Goal: Task Accomplishment & Management: Complete application form

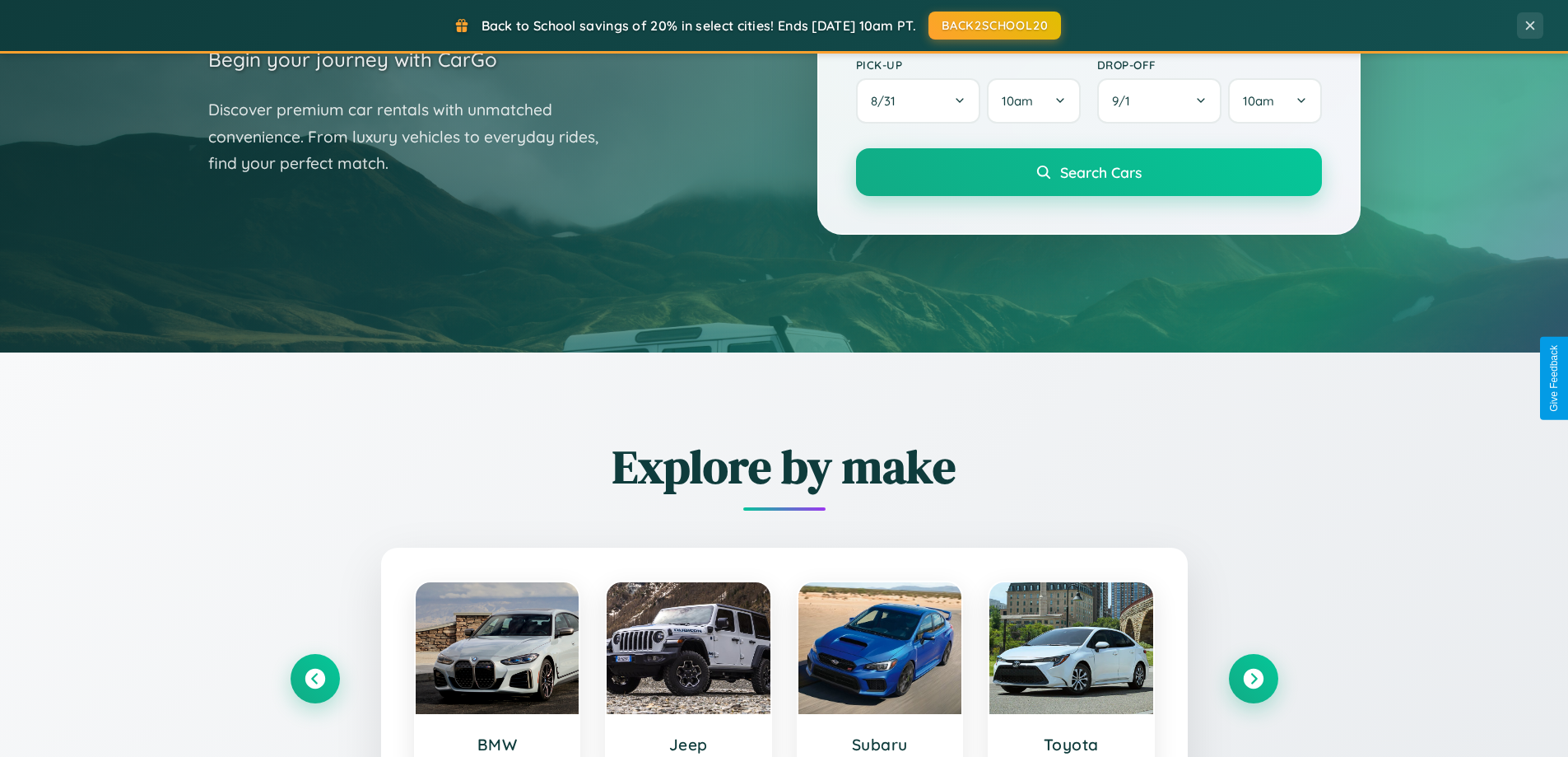
scroll to position [710, 0]
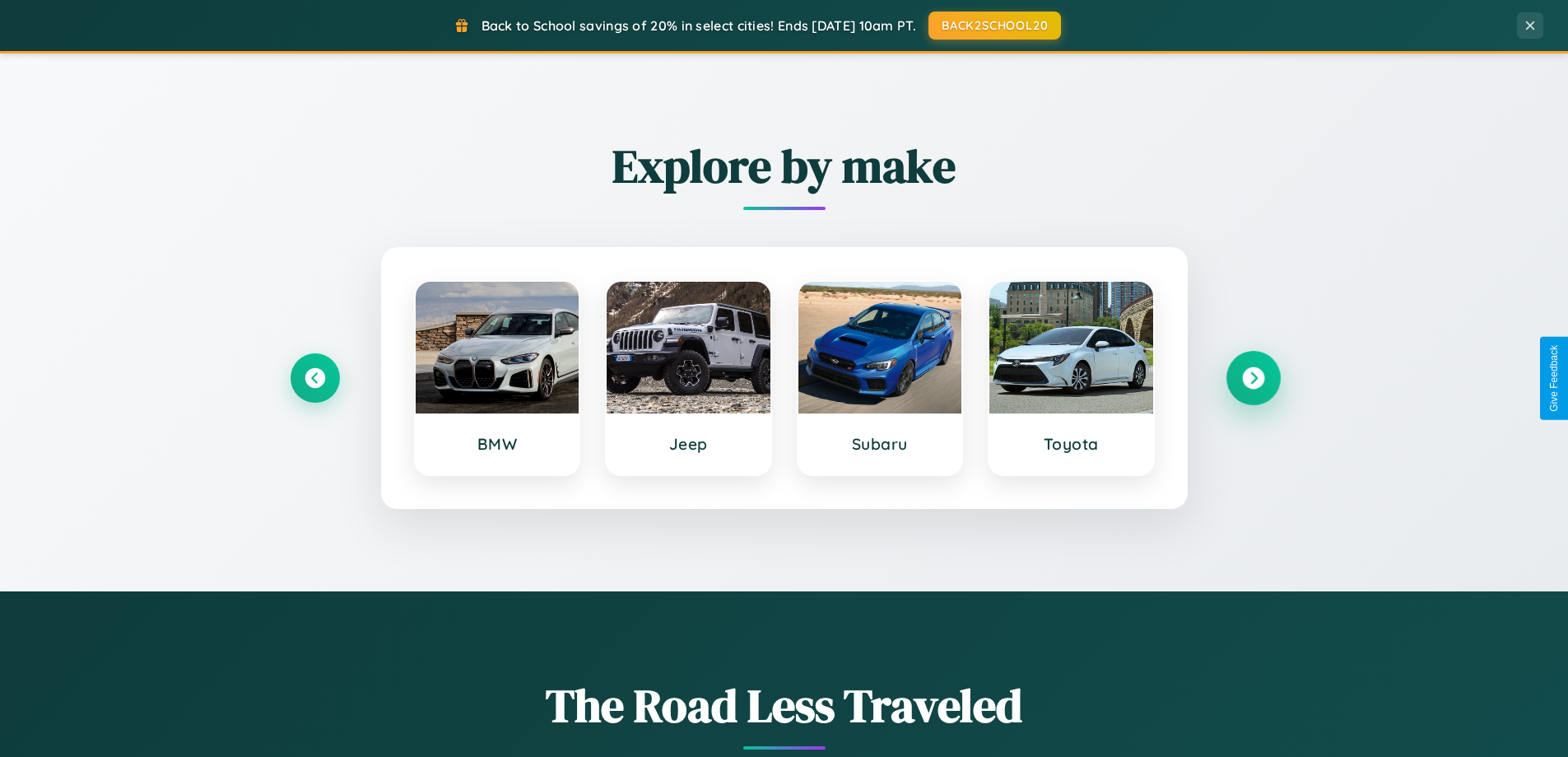
click at [1252, 378] on icon at bounding box center [1253, 378] width 23 height 23
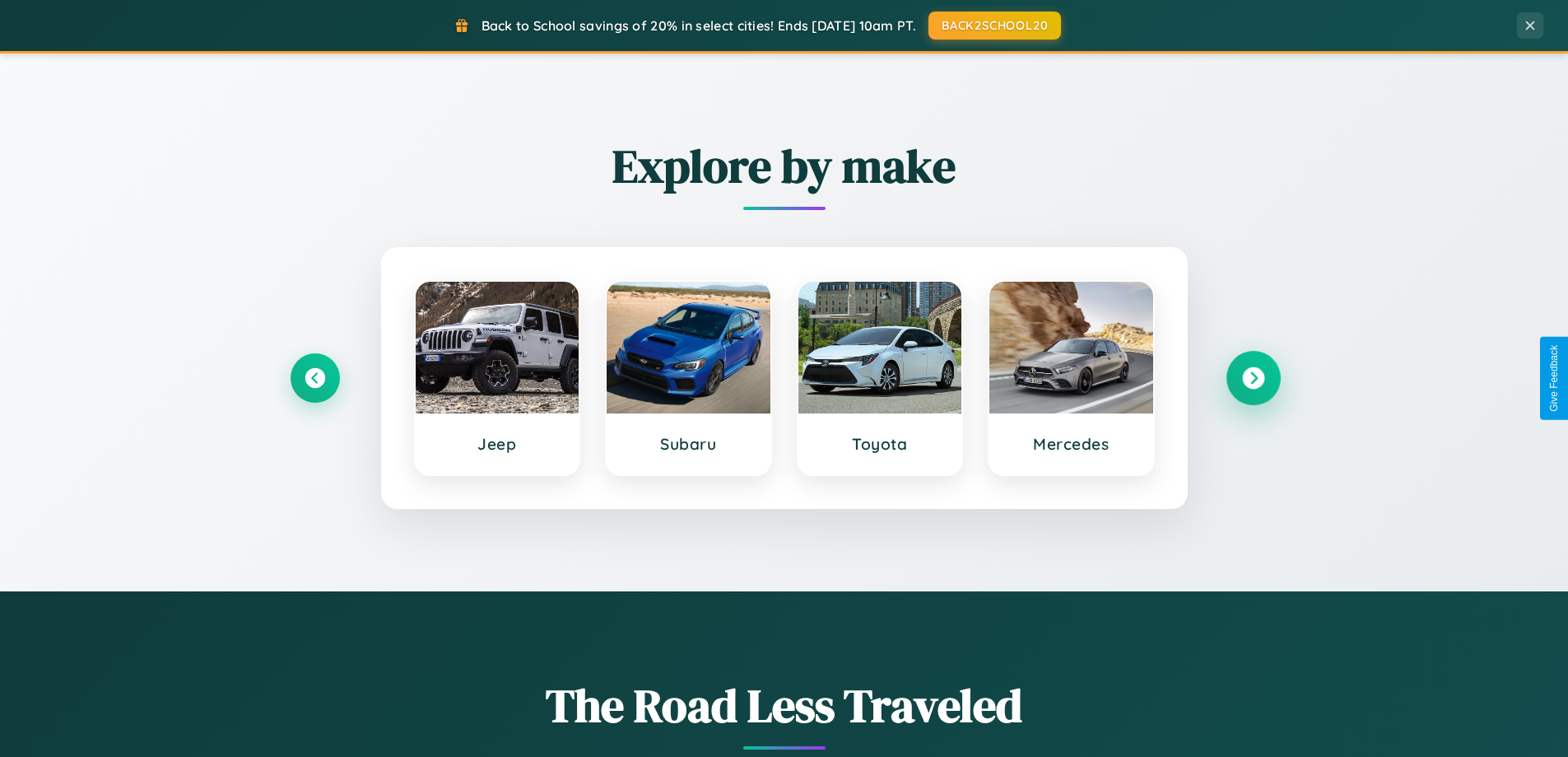
click at [1252, 378] on icon at bounding box center [1253, 378] width 23 height 23
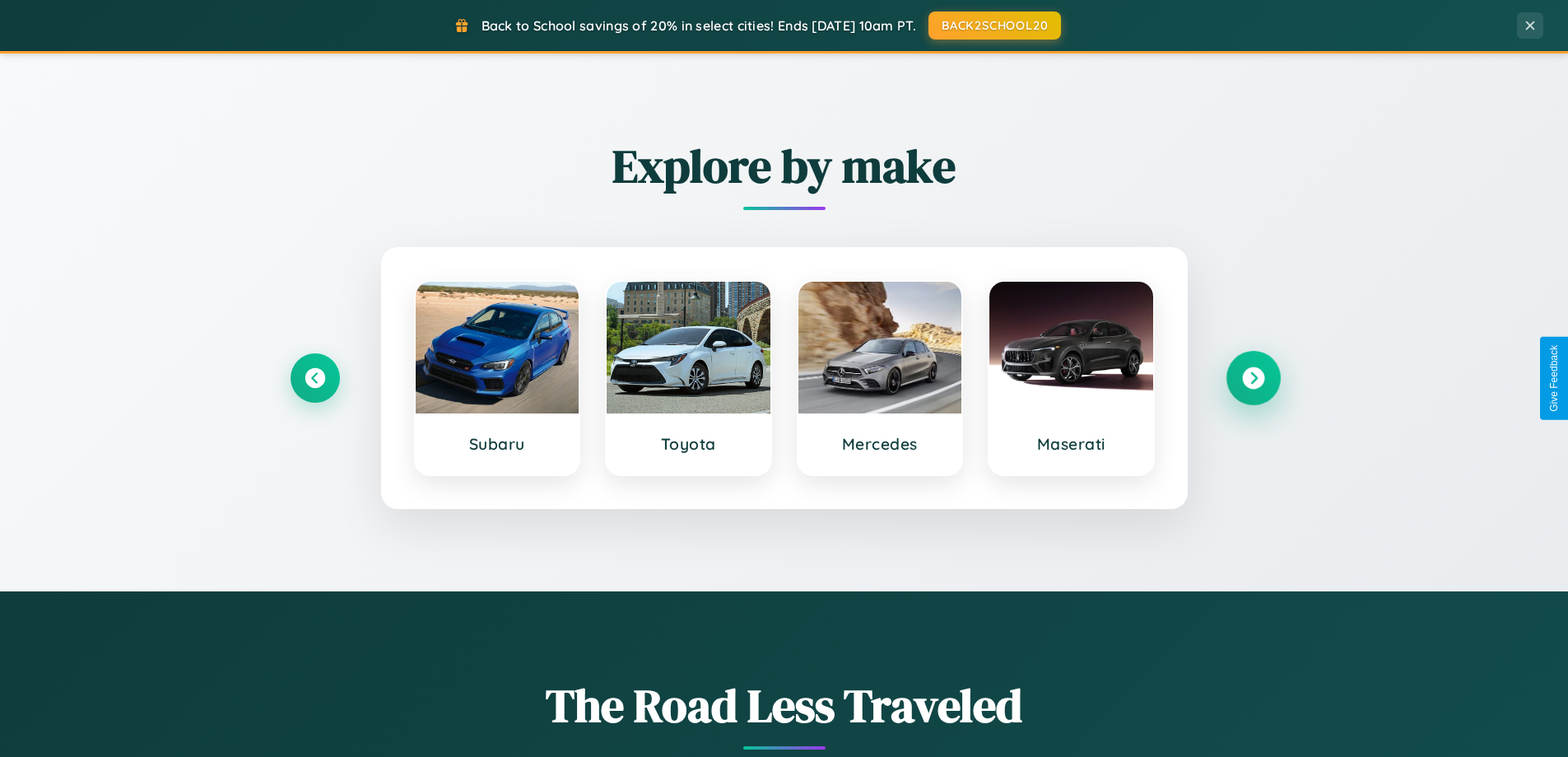
click at [1252, 378] on icon at bounding box center [1253, 378] width 23 height 23
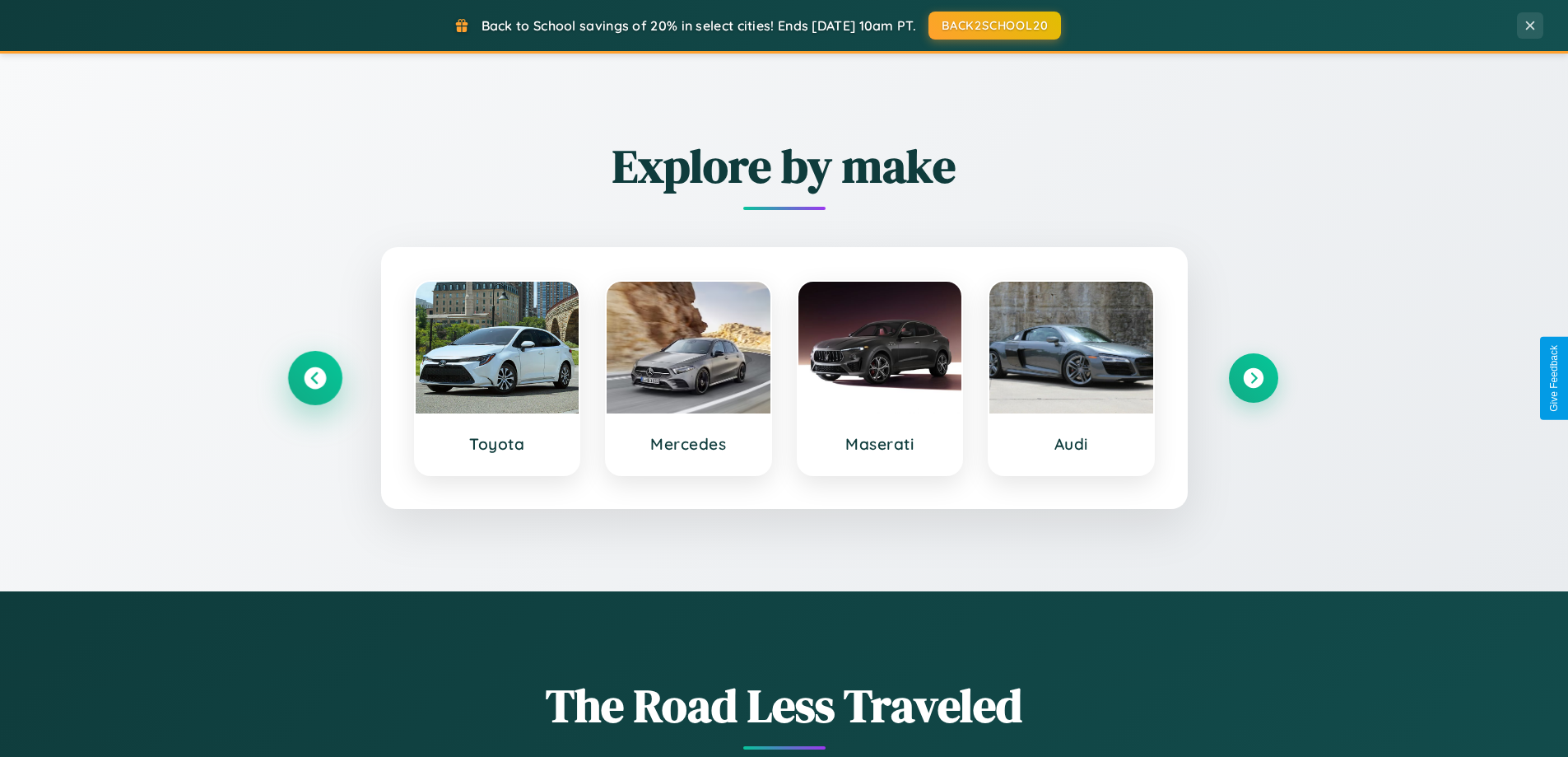
click at [314, 378] on icon at bounding box center [315, 378] width 23 height 23
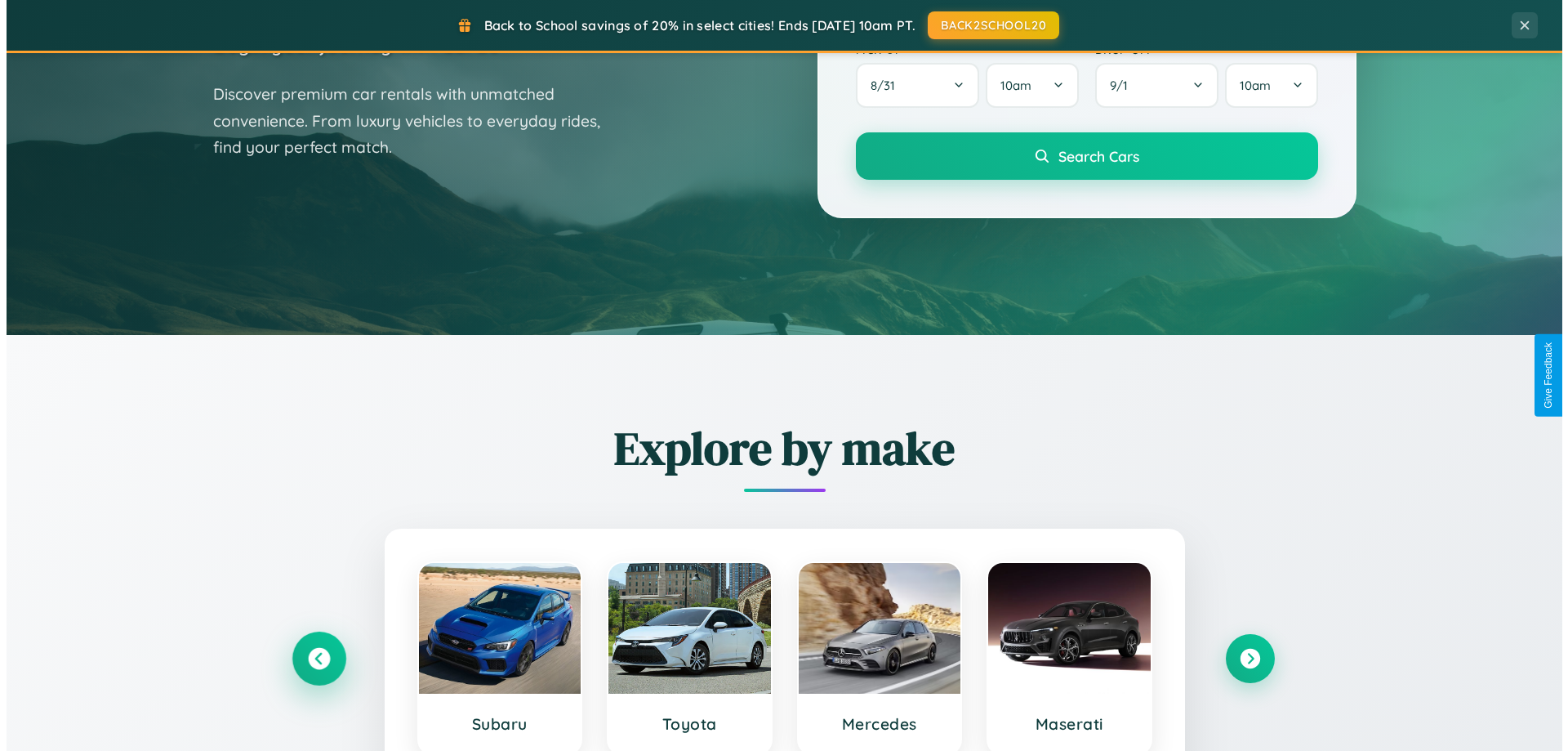
scroll to position [0, 0]
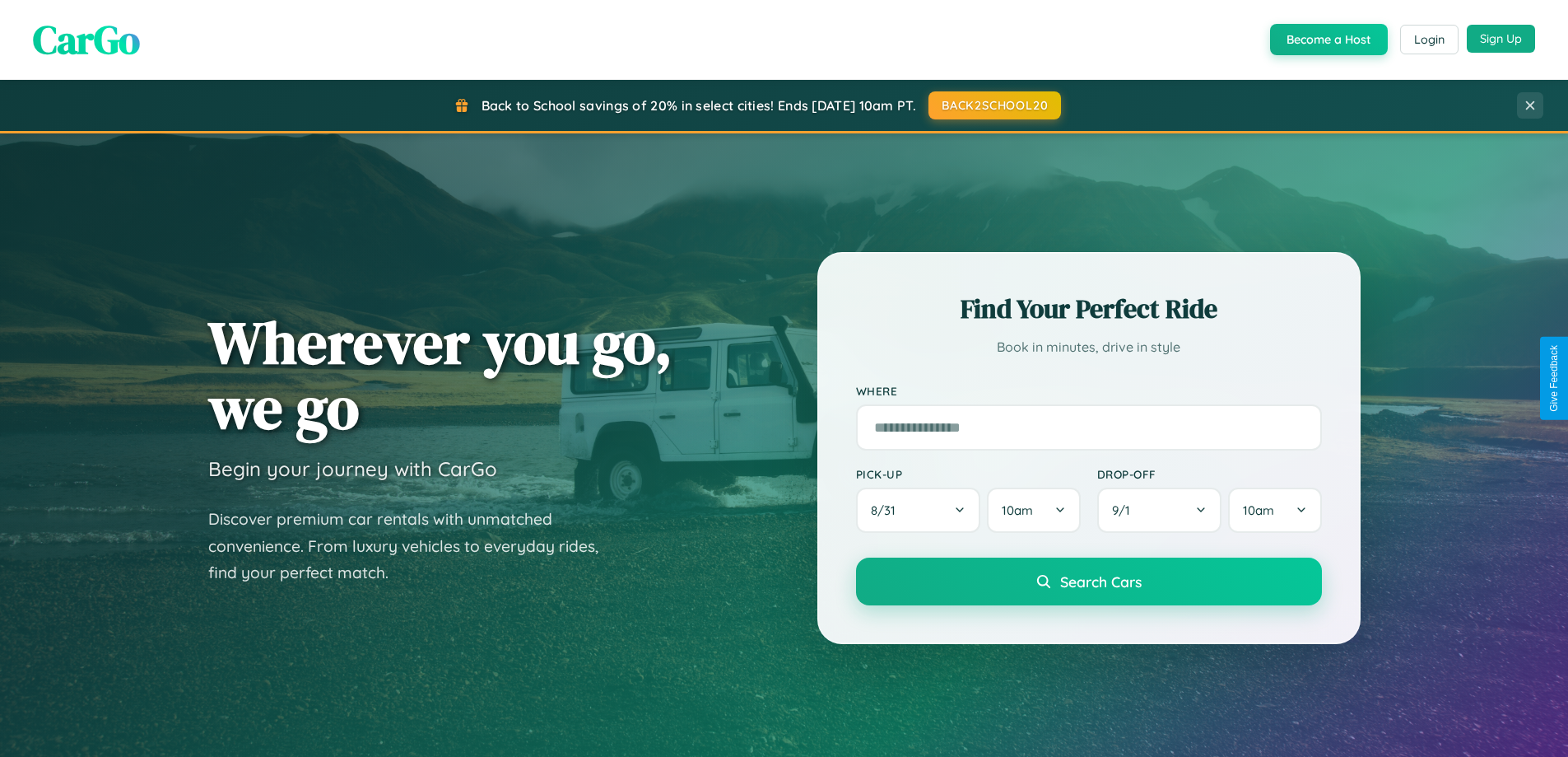
click at [1500, 38] on button "Sign Up" at bounding box center [1500, 38] width 69 height 28
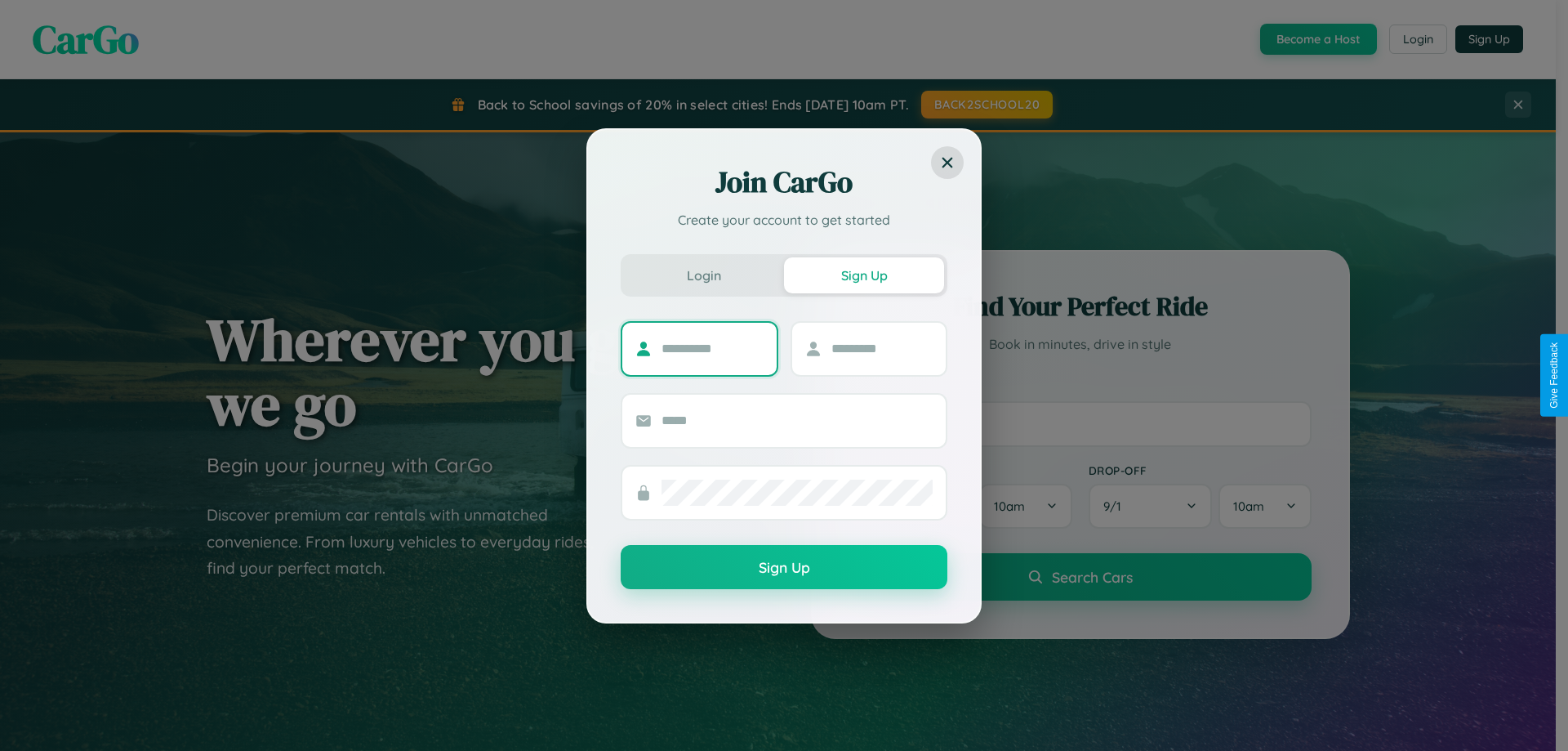
click at [712, 348] on input "text" at bounding box center [713, 349] width 102 height 26
type input "******"
click at [881, 348] on input "text" at bounding box center [882, 349] width 102 height 26
type input "*******"
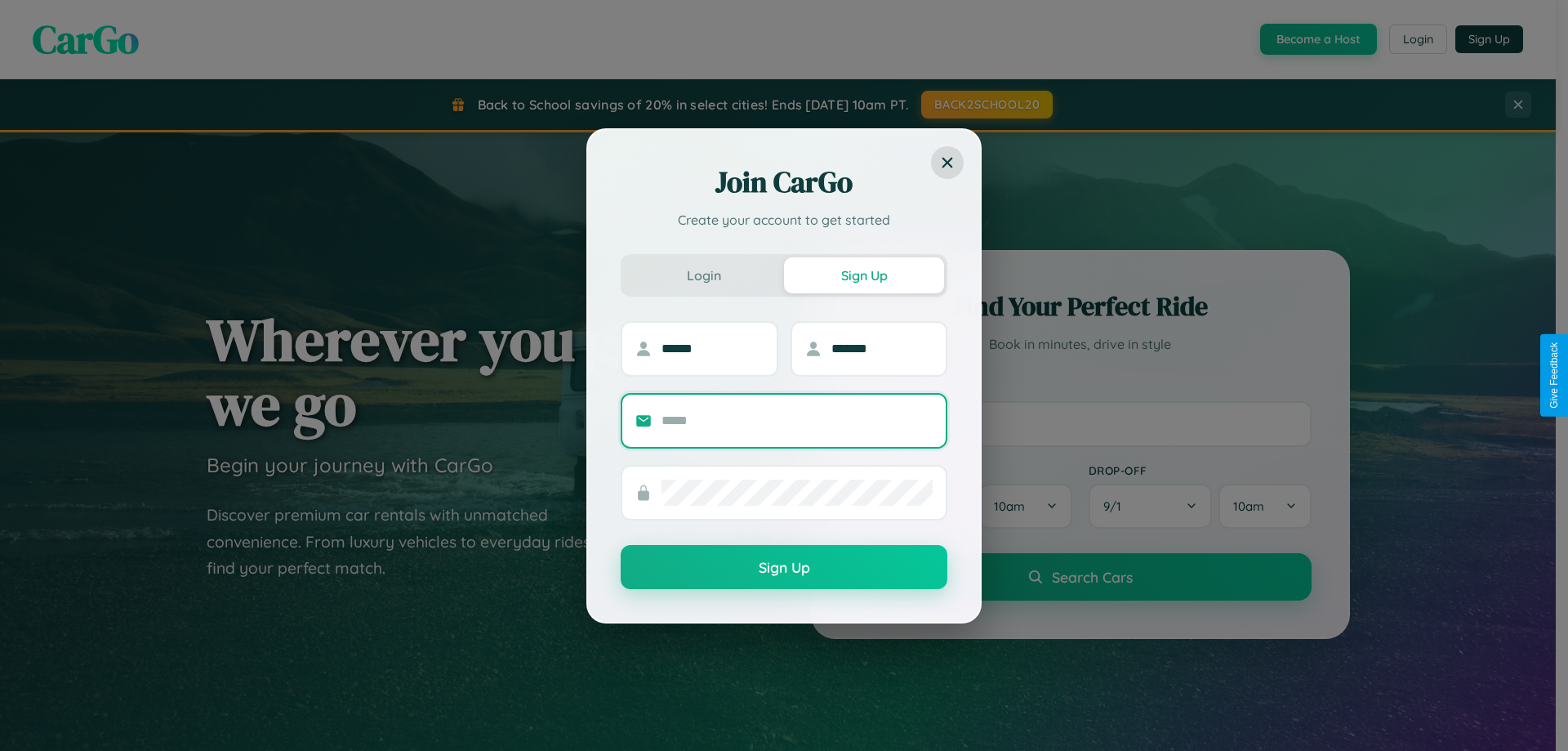
click at [797, 420] on input "text" at bounding box center [797, 420] width 271 height 26
type input "**********"
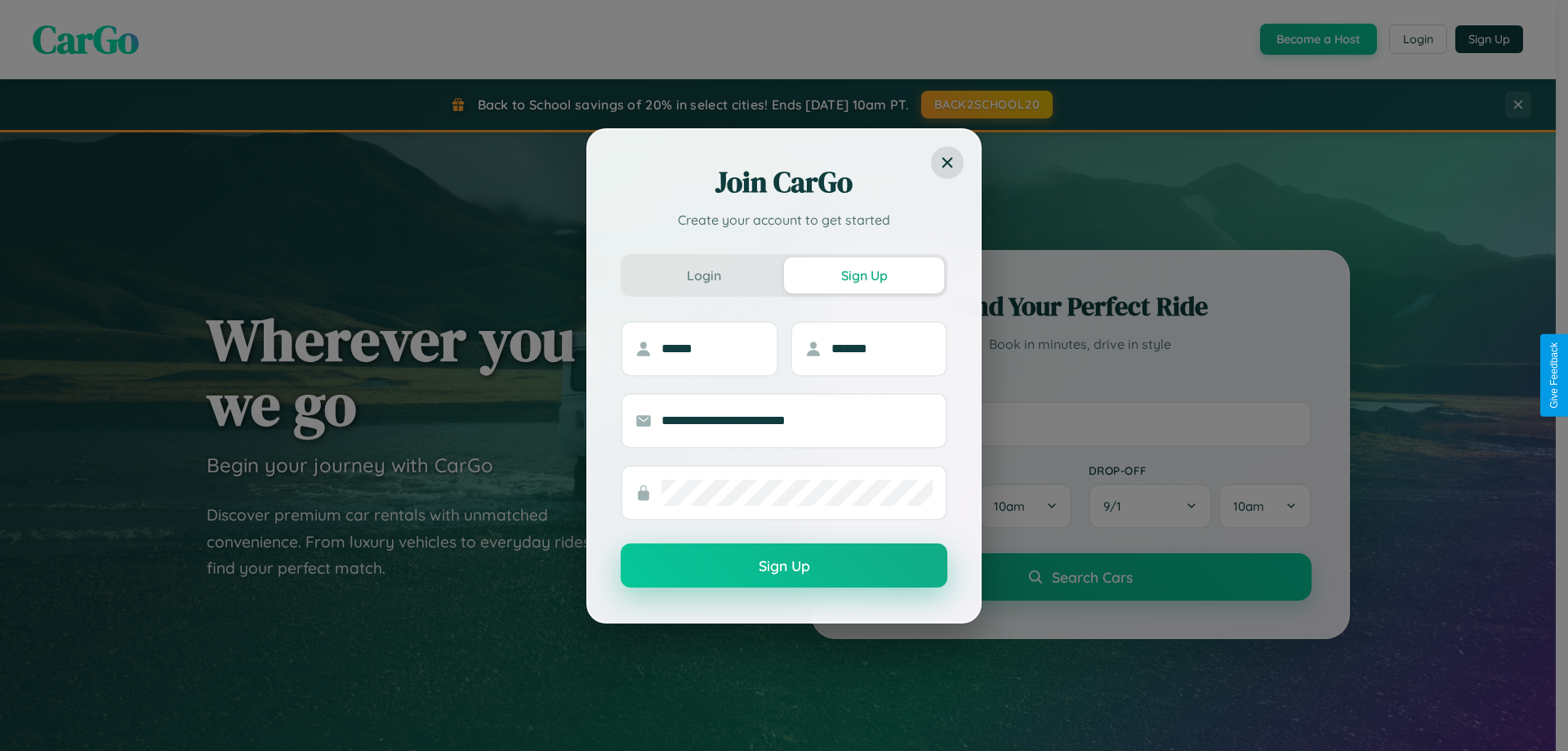
click at [784, 566] on button "Sign Up" at bounding box center [784, 565] width 327 height 44
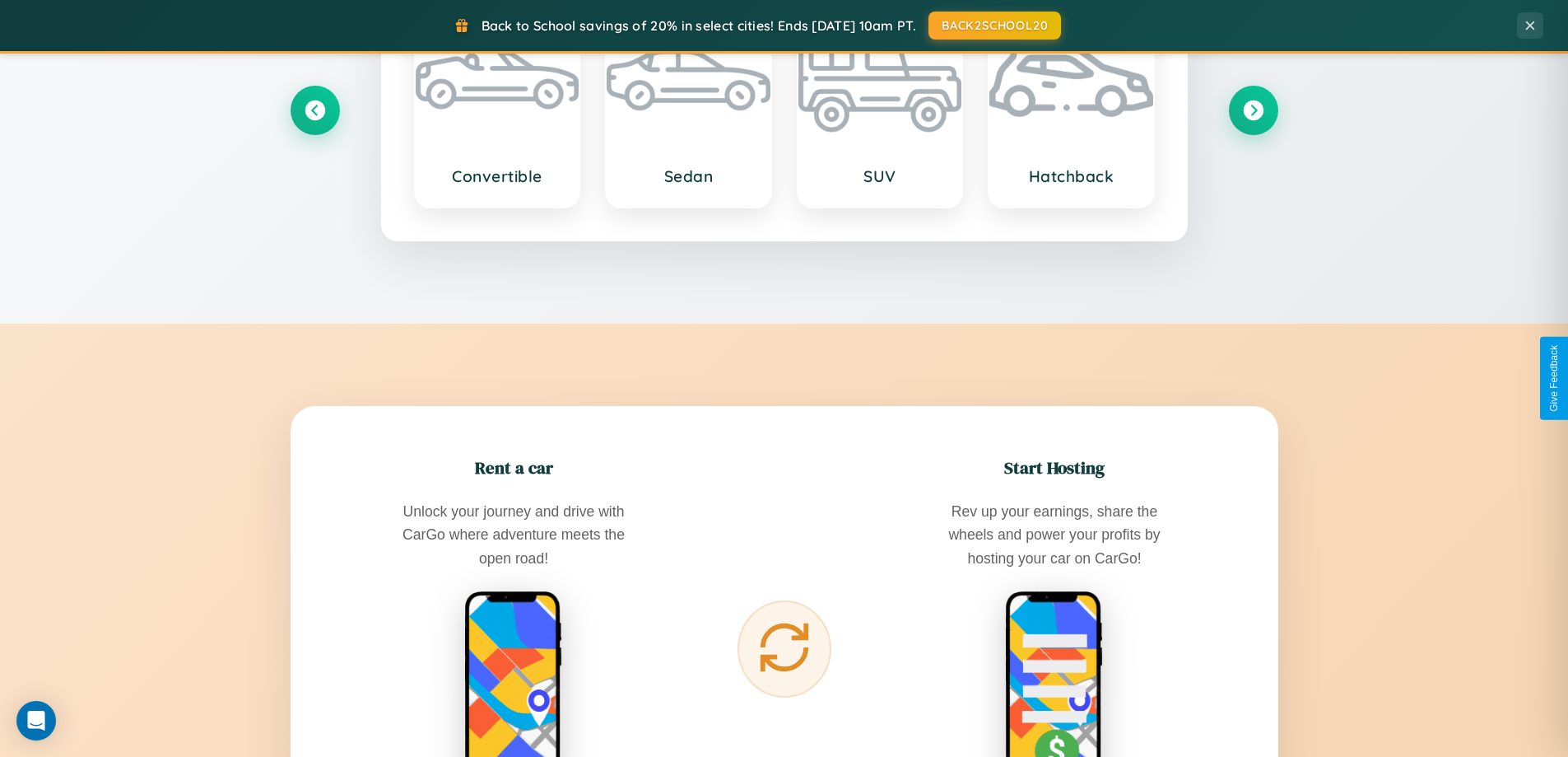
scroll to position [2646, 0]
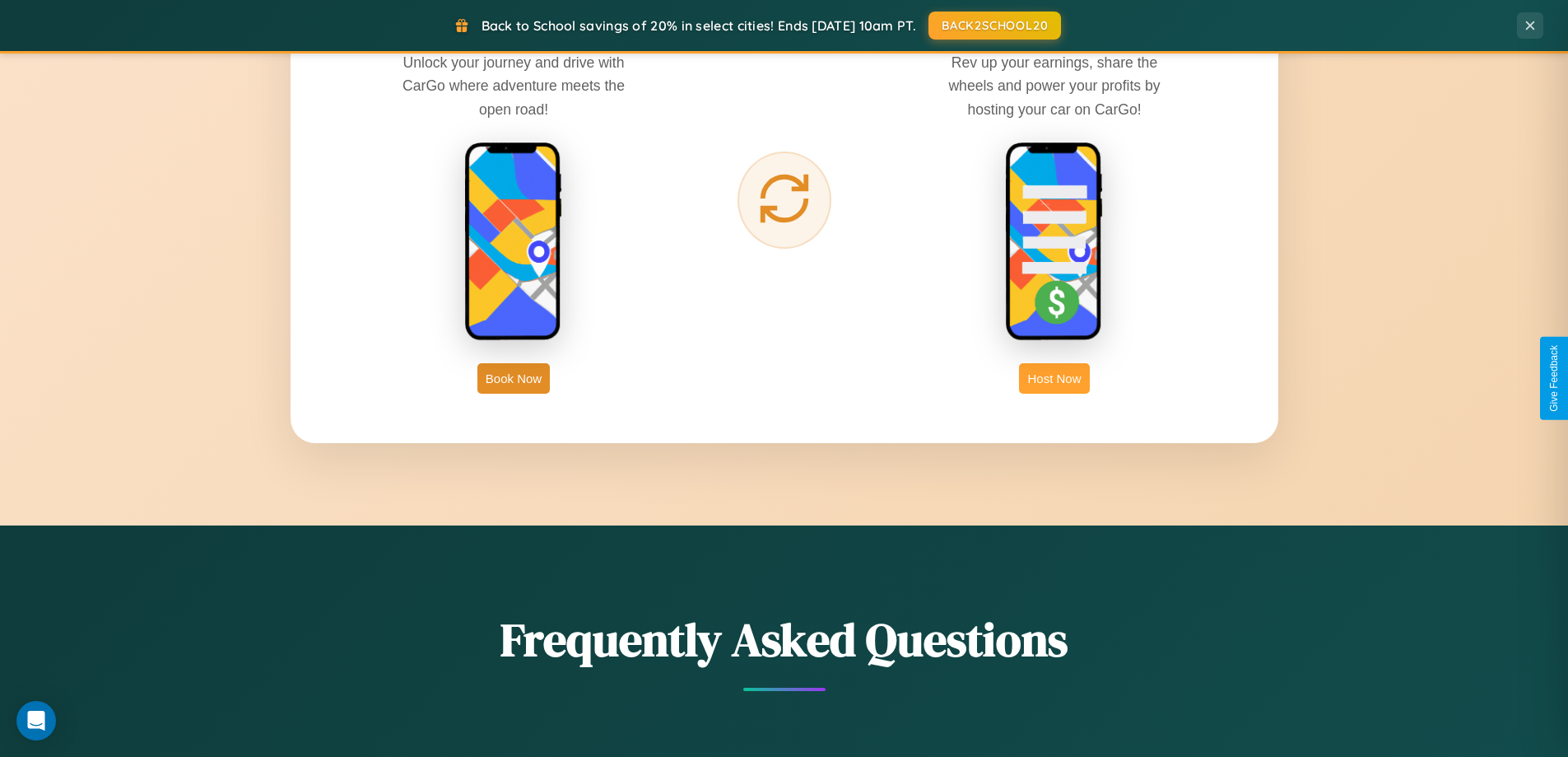
click at [1054, 378] on button "Host Now" at bounding box center [1054, 378] width 70 height 30
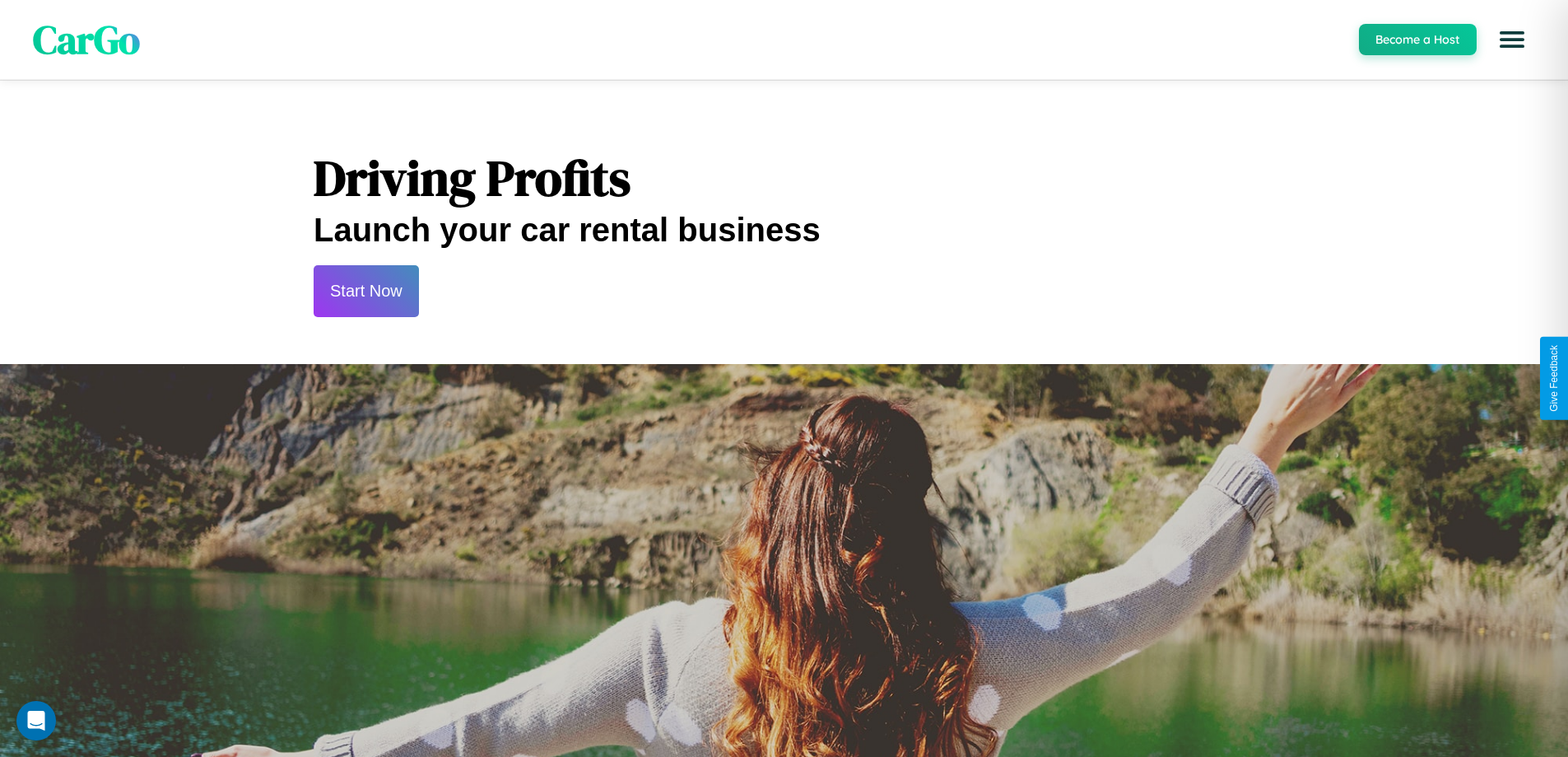
click at [365, 291] on button "Start Now" at bounding box center [366, 291] width 105 height 52
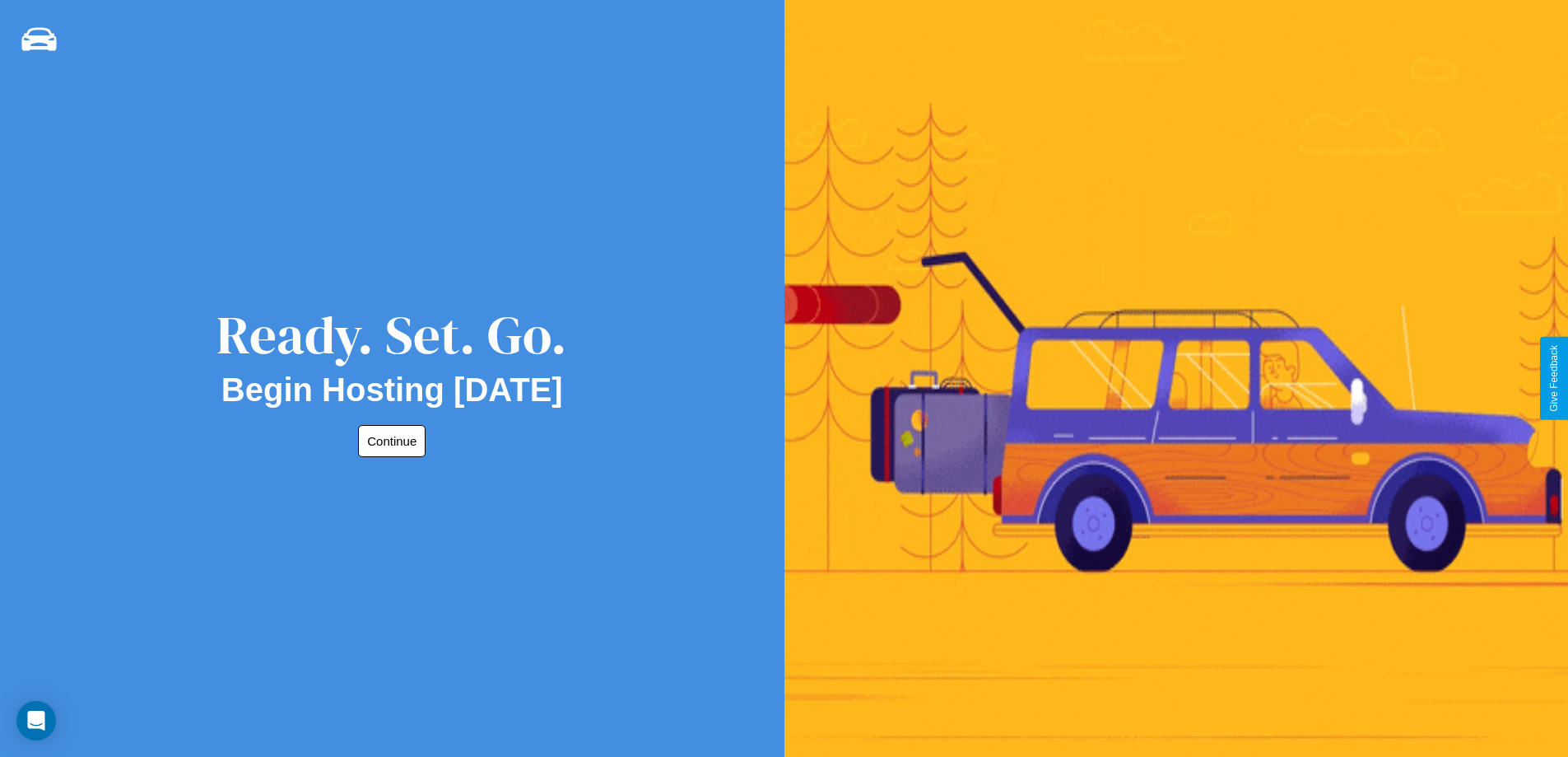
click at [389, 440] on button "Continue" at bounding box center [392, 440] width 68 height 32
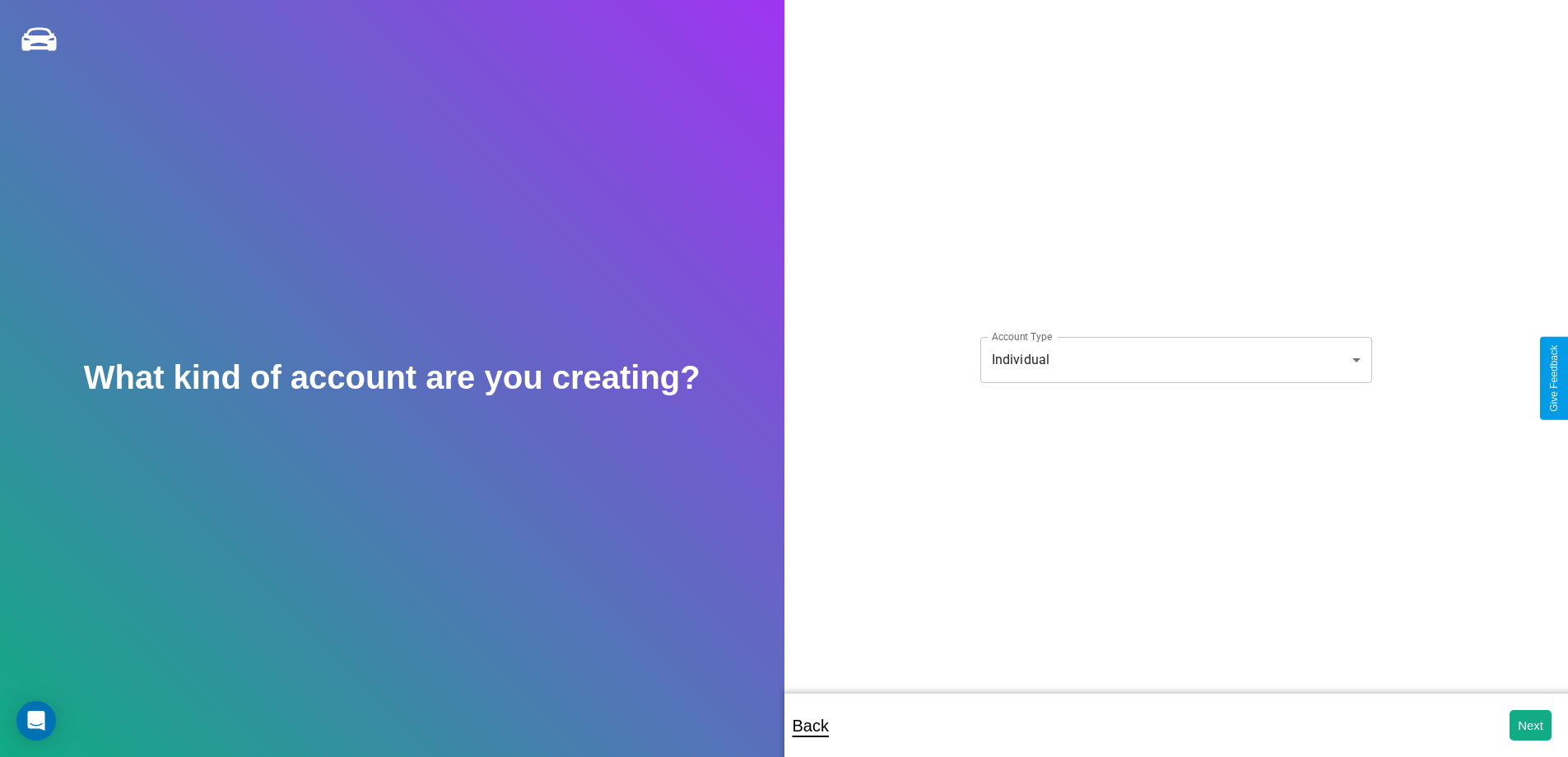
click at [1175, 359] on body "**********" at bounding box center [784, 389] width 1568 height 779
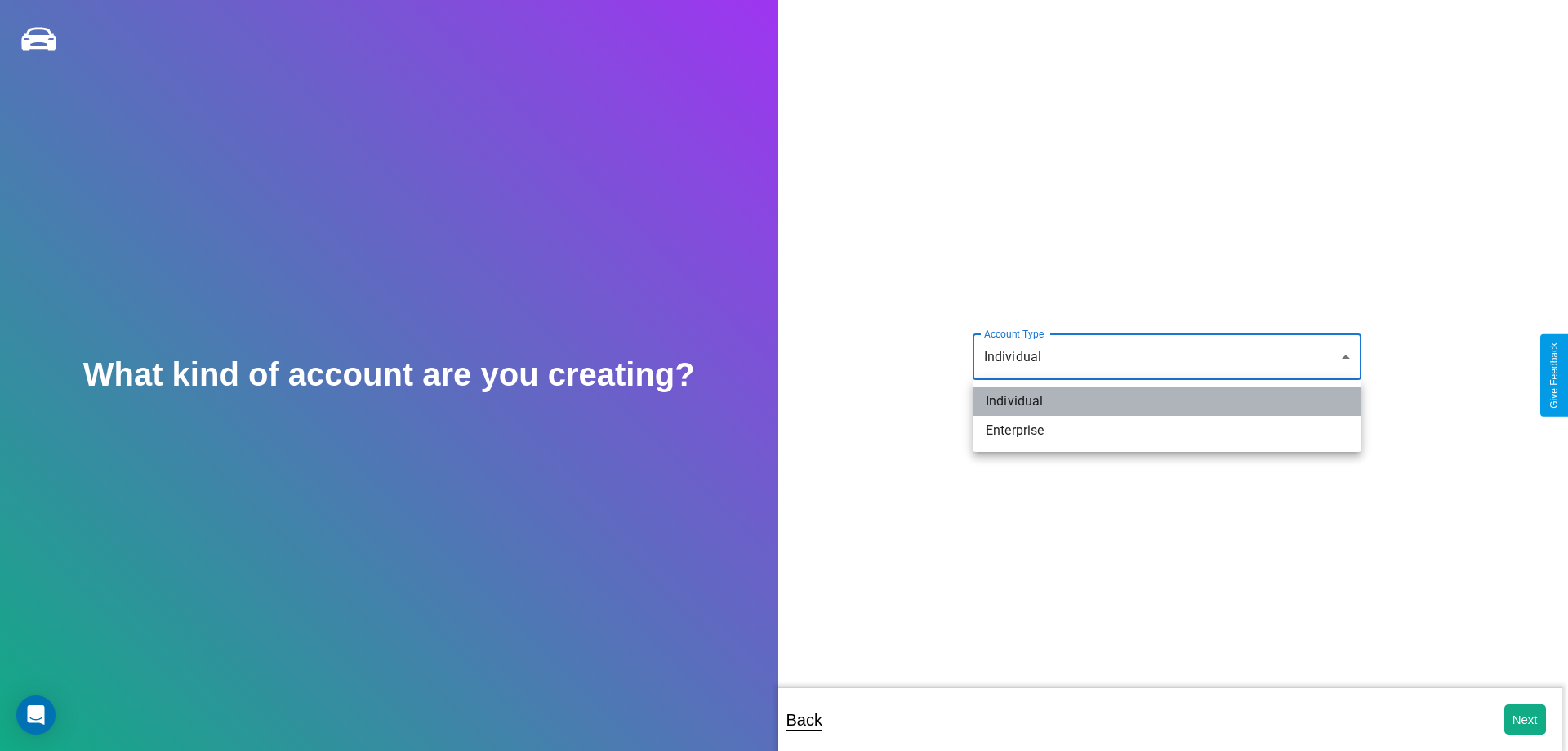
click at [1167, 401] on li "Individual" at bounding box center [1167, 401] width 388 height 29
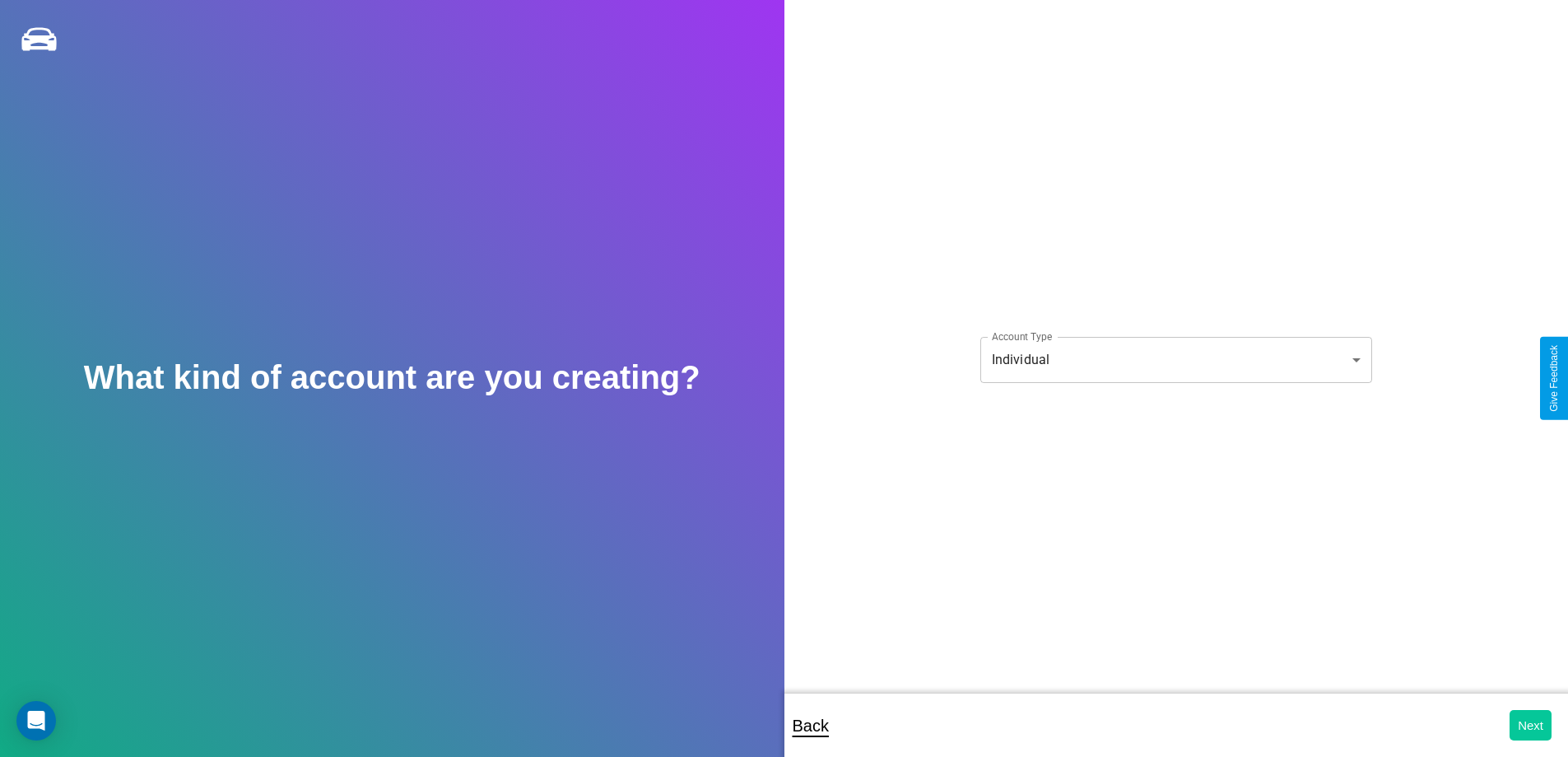
click at [1530, 725] on button "Next" at bounding box center [1531, 725] width 42 height 30
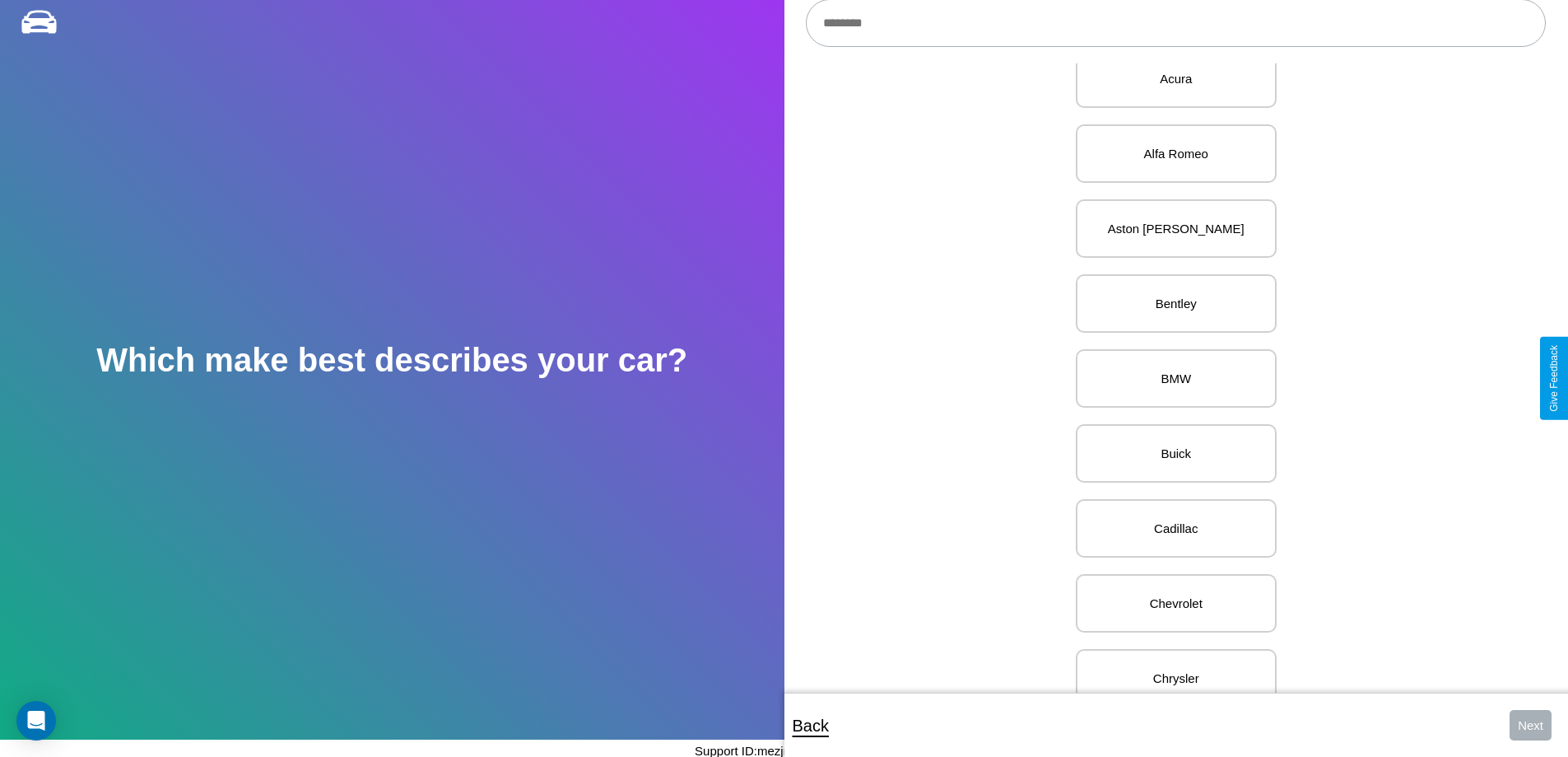
scroll to position [114, 0]
click at [1170, 378] on p "BMW" at bounding box center [1176, 378] width 164 height 23
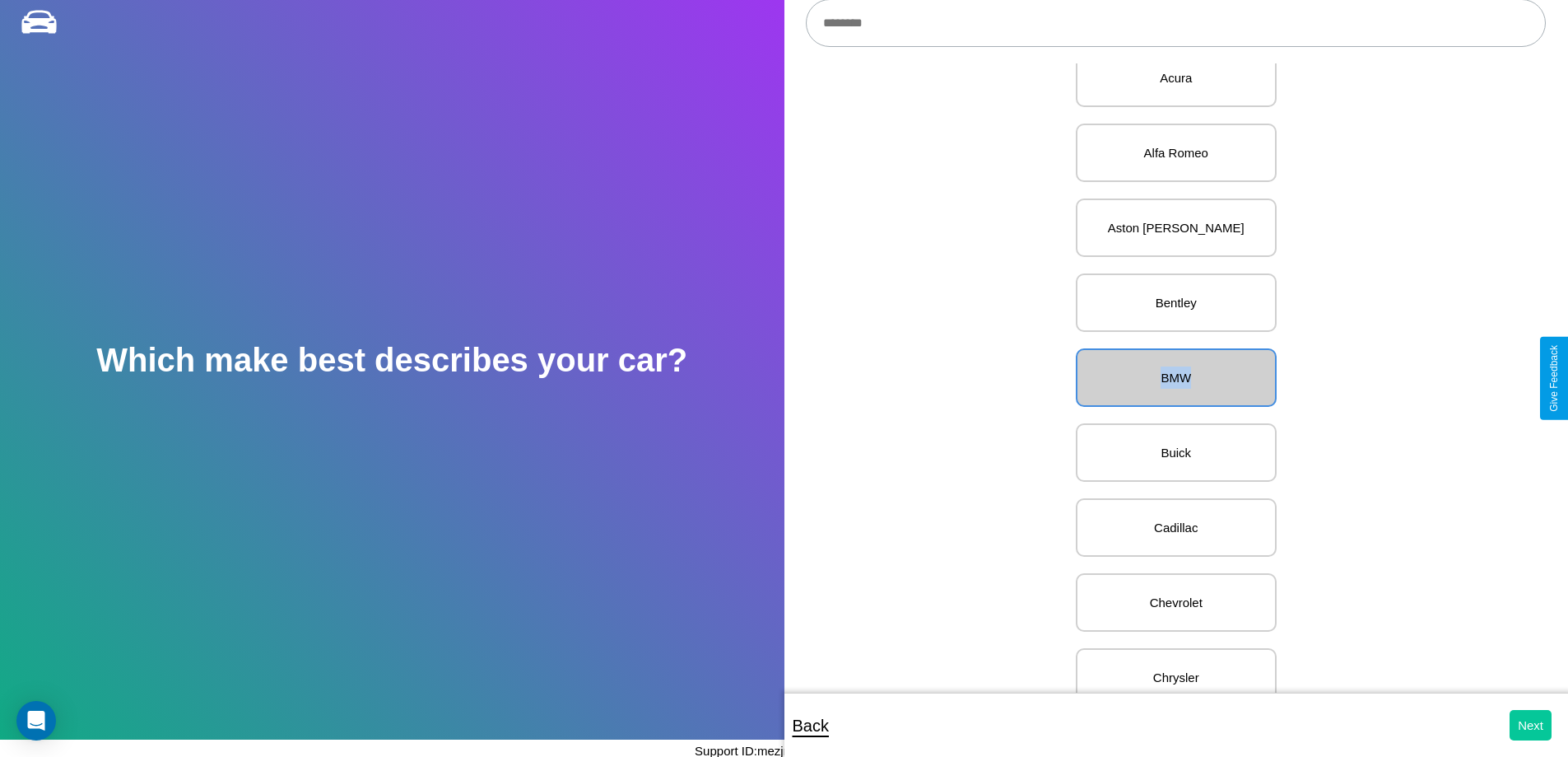
click at [1530, 725] on button "Next" at bounding box center [1531, 725] width 42 height 30
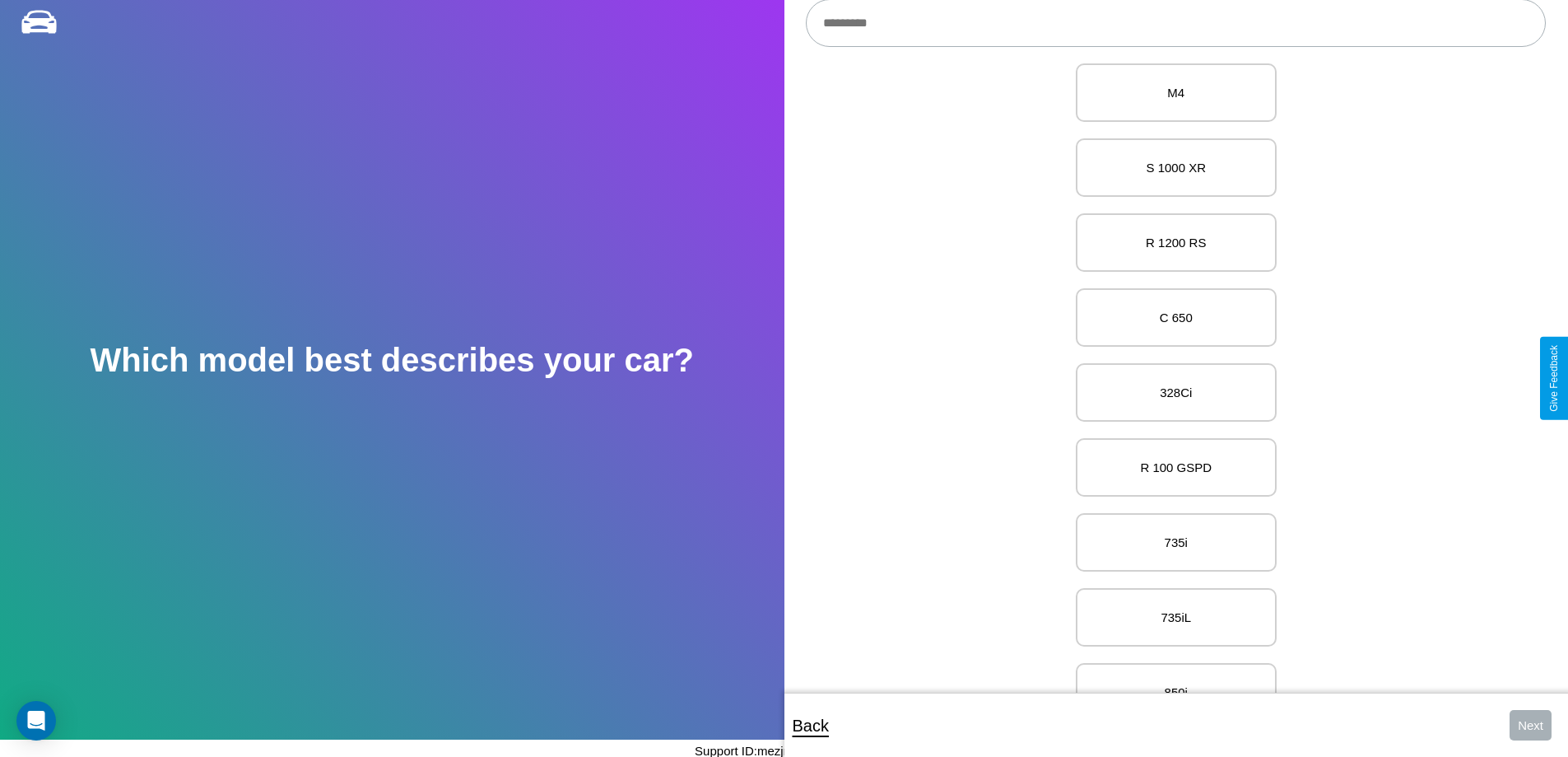
scroll to position [11353, 0]
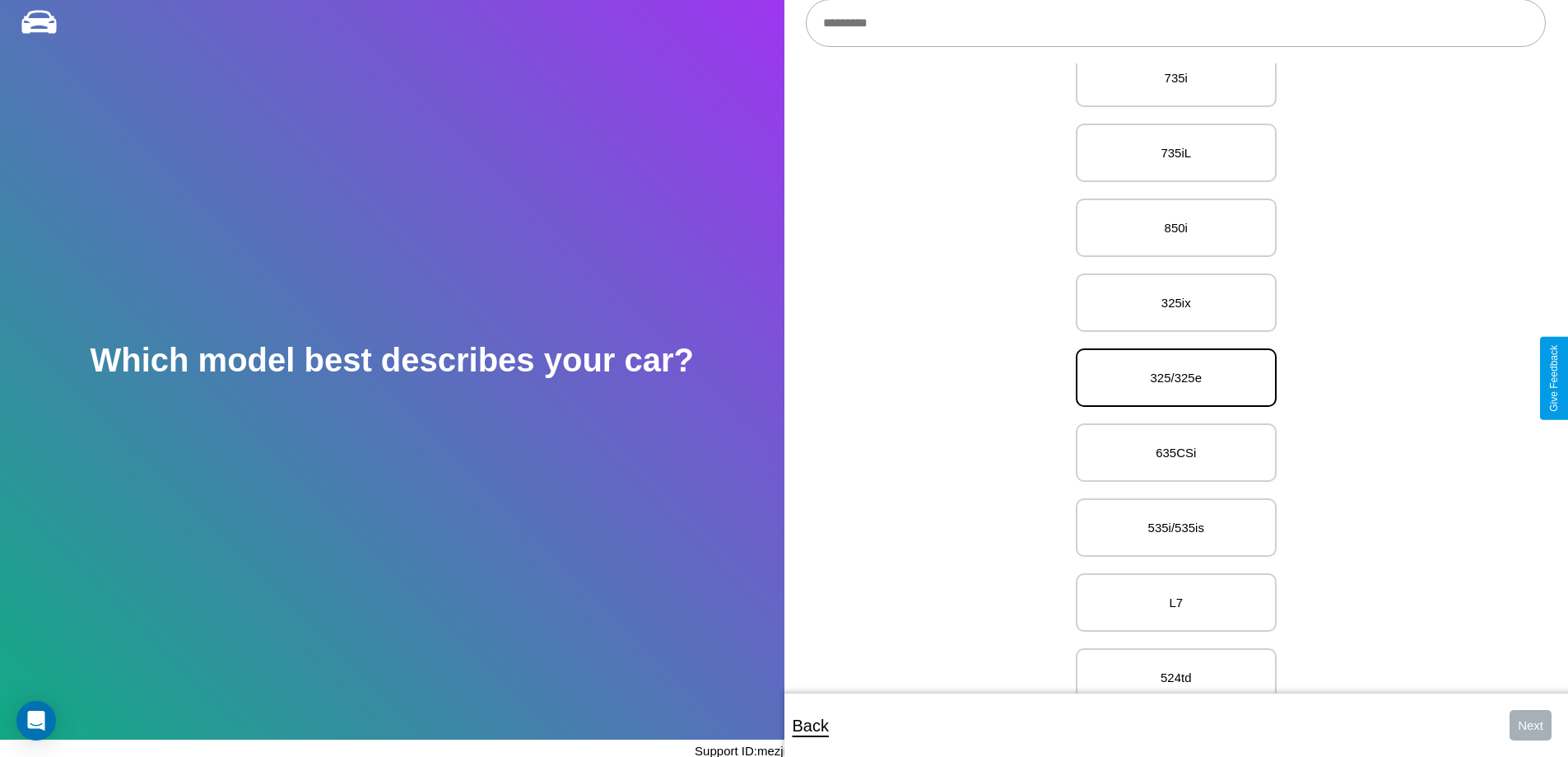
click at [1170, 378] on p "325/325e" at bounding box center [1176, 378] width 164 height 23
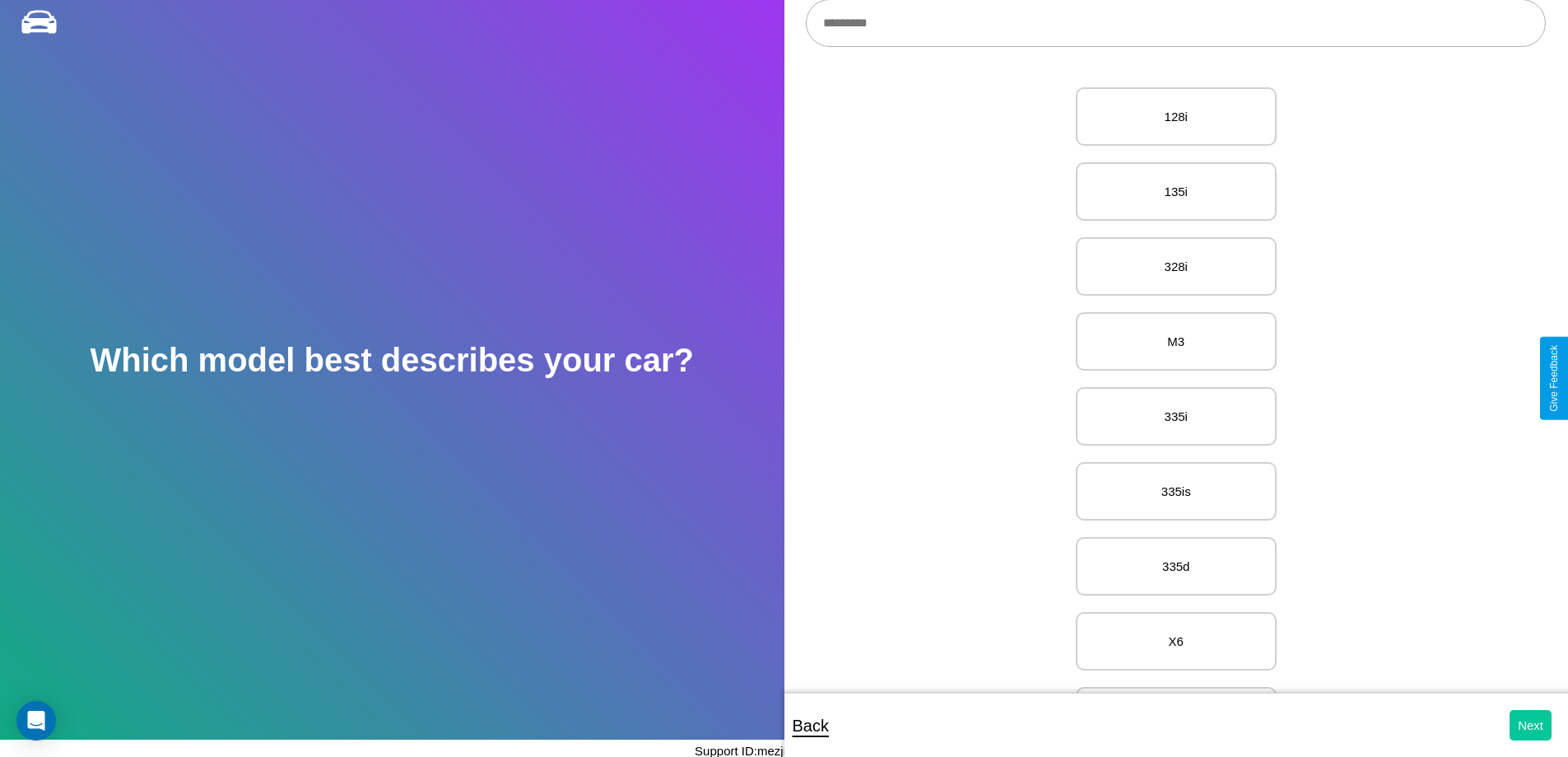
click at [1530, 725] on button "Next" at bounding box center [1531, 725] width 42 height 30
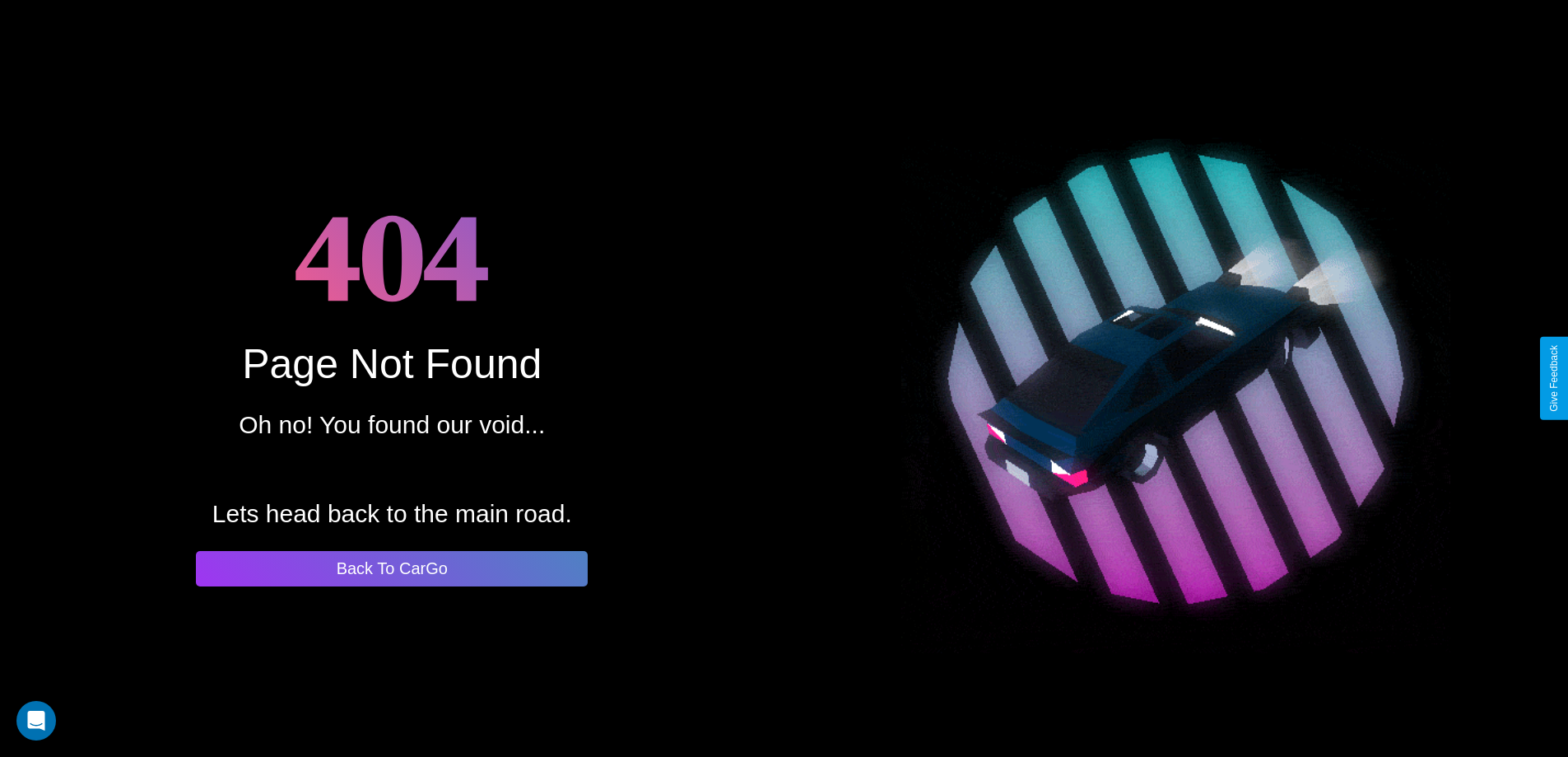
click at [391, 568] on button "Back To CarGo" at bounding box center [391, 568] width 391 height 36
